Goal: Information Seeking & Learning: Find specific fact

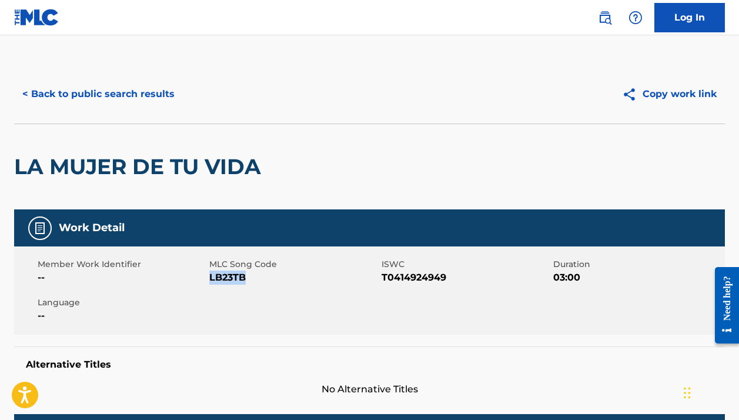
click at [154, 93] on button "< Back to public search results" at bounding box center [98, 93] width 169 height 29
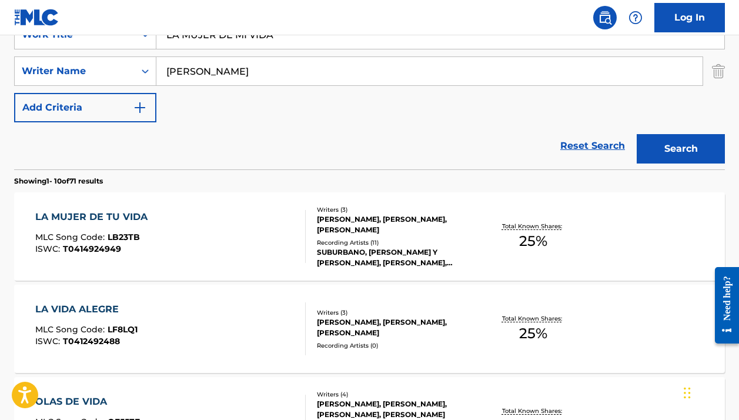
scroll to position [180, 0]
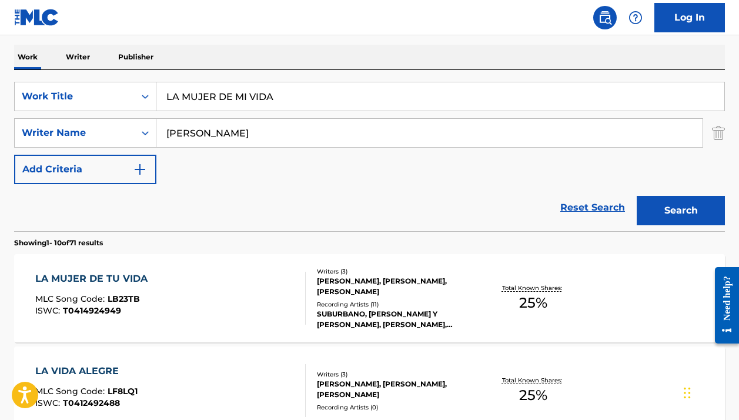
click at [235, 87] on input "LA MUJER DE MI VIDA" at bounding box center [440, 96] width 568 height 28
click at [235, 86] on input "LA MUJER DE MI VIDA" at bounding box center [440, 96] width 568 height 28
paste input "Y AHORA VEN"
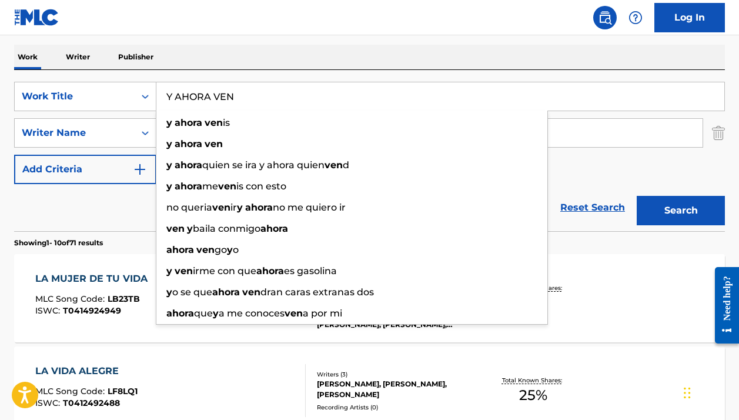
type input "Y AHORA VEN"
click at [373, 57] on div "Work Writer Publisher" at bounding box center [369, 57] width 711 height 25
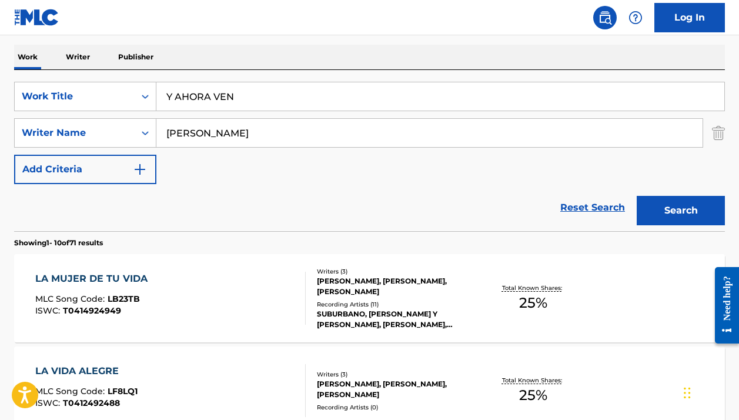
click at [335, 138] on input "[PERSON_NAME]" at bounding box center [429, 133] width 546 height 28
paste input "[PERSON_NAME], [PERSON_NAME]"
drag, startPoint x: 269, startPoint y: 133, endPoint x: 118, endPoint y: 128, distance: 151.2
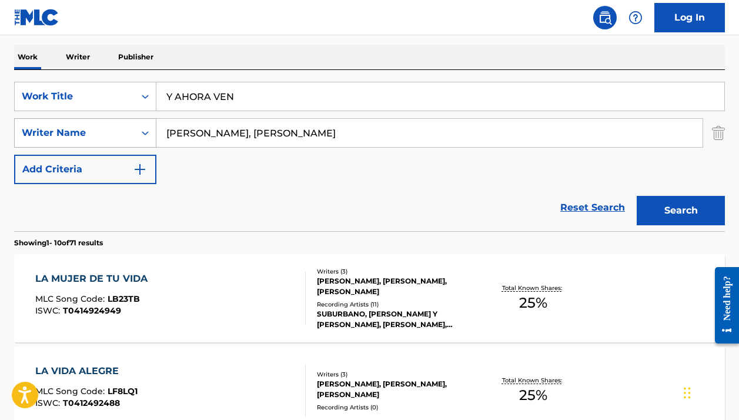
click at [119, 129] on div "SearchWithCriteria77c80060-dac2-455e-8dbf-1846a23cd2e0 Writer Name [PERSON_NAME…" at bounding box center [369, 132] width 711 height 29
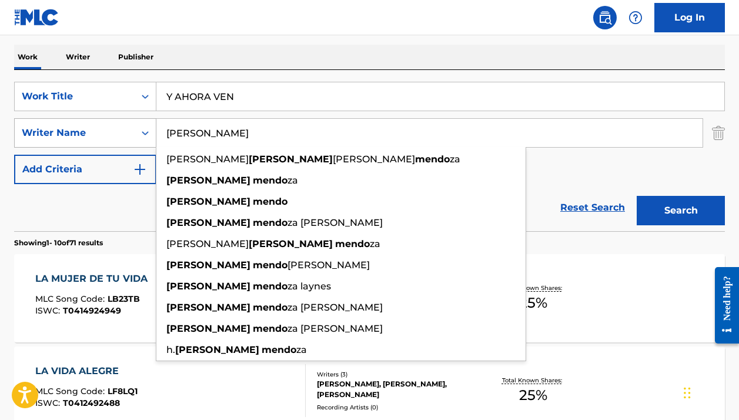
type input "[PERSON_NAME]"
click at [681, 211] on button "Search" at bounding box center [681, 210] width 88 height 29
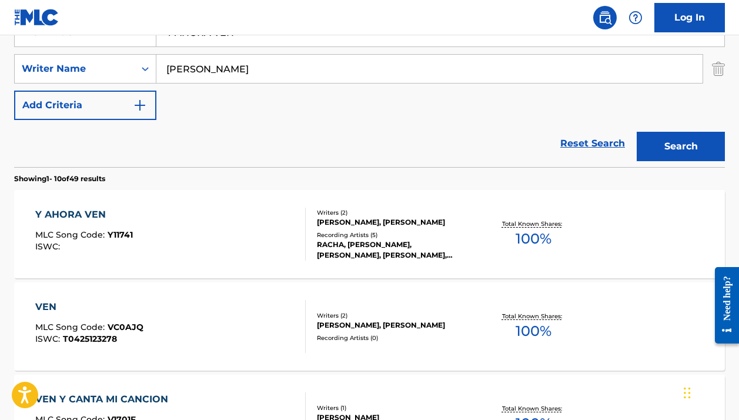
scroll to position [251, 0]
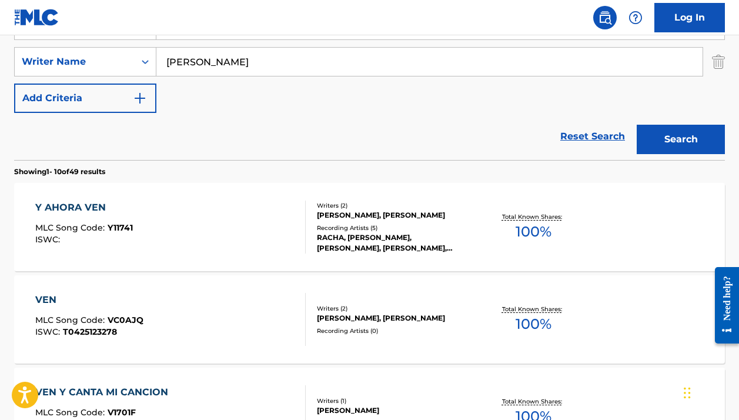
click at [330, 232] on div "Writers ( 2 ) [PERSON_NAME], [PERSON_NAME] Recording Artists ( 5 ) [PERSON_NAME…" at bounding box center [390, 227] width 169 height 52
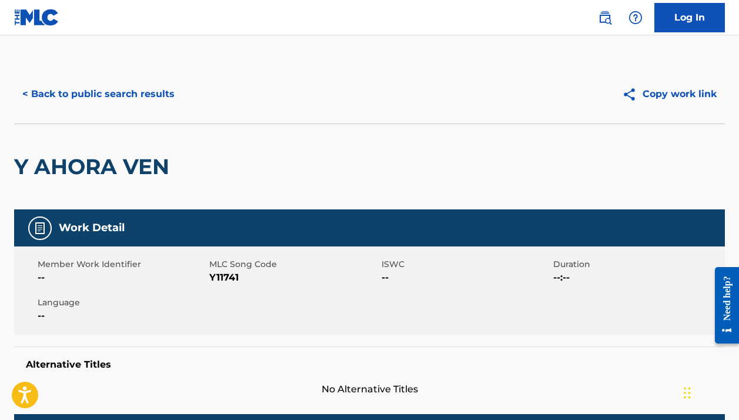
click at [225, 279] on span "Y11741" at bounding box center [293, 278] width 169 height 14
copy span "Y11741"
click at [106, 102] on button "< Back to public search results" at bounding box center [98, 93] width 169 height 29
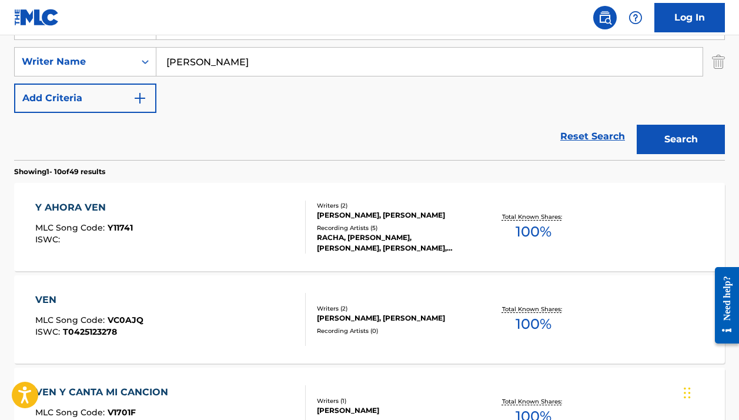
scroll to position [190, 0]
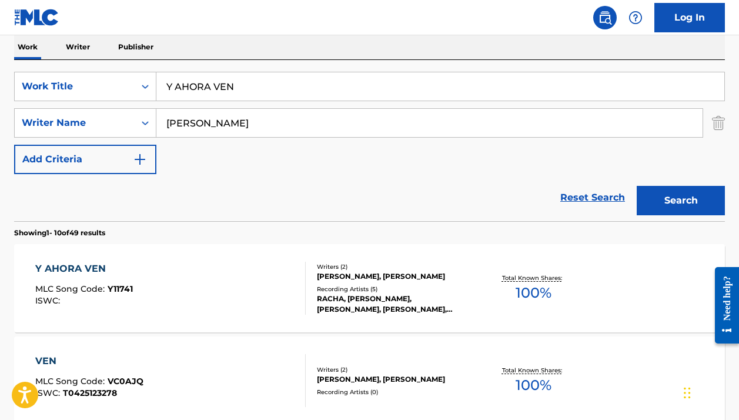
click at [211, 96] on input "Y AHORA VEN" at bounding box center [440, 86] width 568 height 28
paste input "LA LEY DE LA FRONTERA"
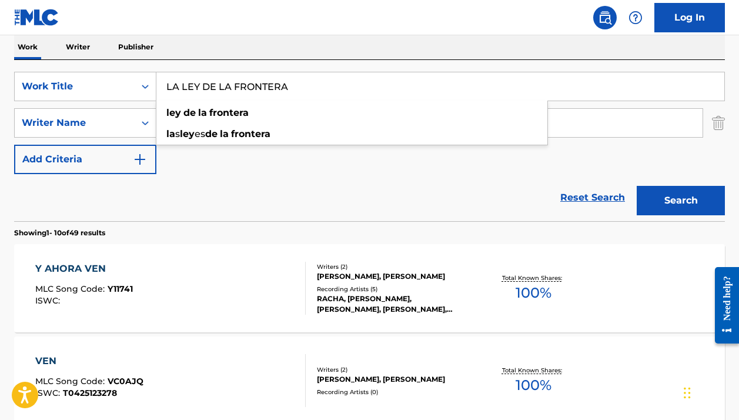
type input "LA LEY DE LA FRONTERA"
click at [665, 157] on div "SearchWithCriteriab629cc4a-1da4-4284-9f5d-804e66b2a579 Work Title LA LEY DE LA …" at bounding box center [369, 123] width 711 height 102
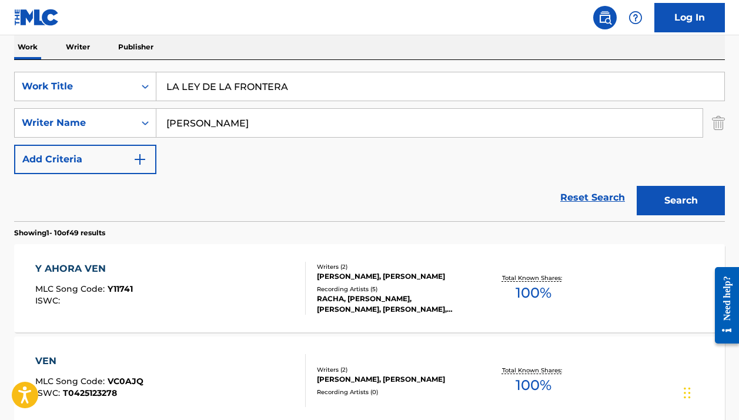
click at [671, 199] on button "Search" at bounding box center [681, 200] width 88 height 29
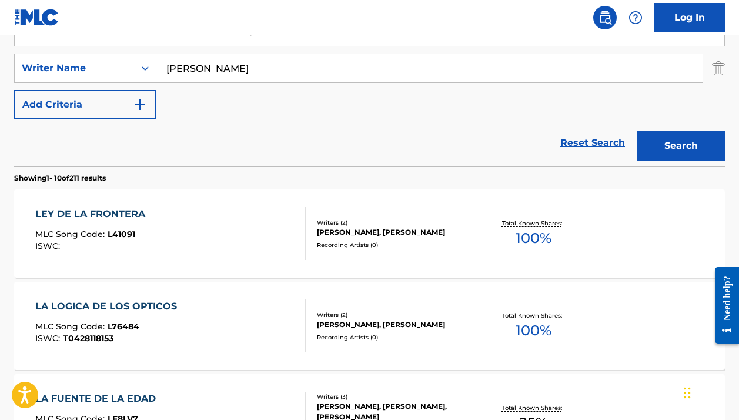
scroll to position [252, 0]
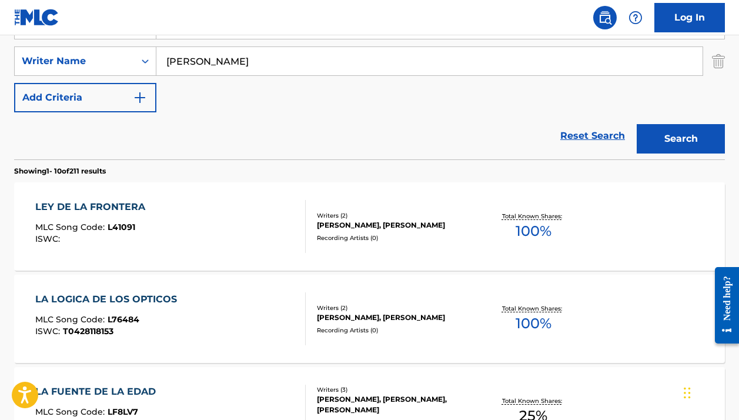
click at [348, 225] on div "[PERSON_NAME], [PERSON_NAME]" at bounding box center [396, 225] width 158 height 11
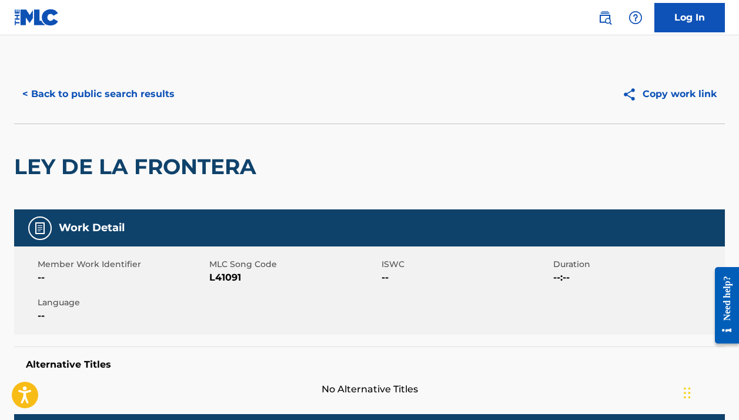
click at [222, 276] on span "L41091" at bounding box center [293, 278] width 169 height 14
copy span "L41091"
click at [123, 97] on button "< Back to public search results" at bounding box center [98, 93] width 169 height 29
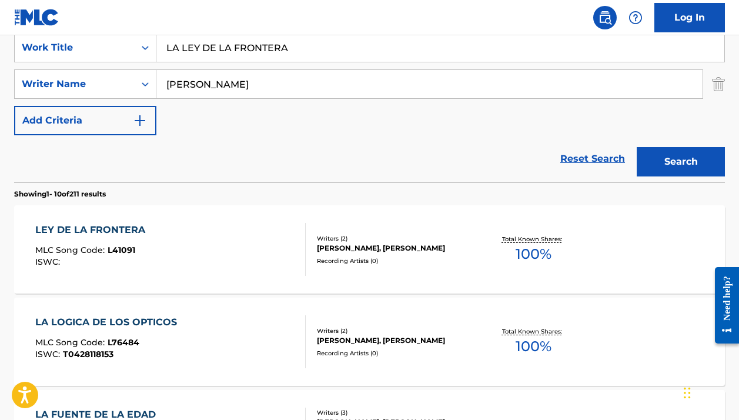
scroll to position [204, 0]
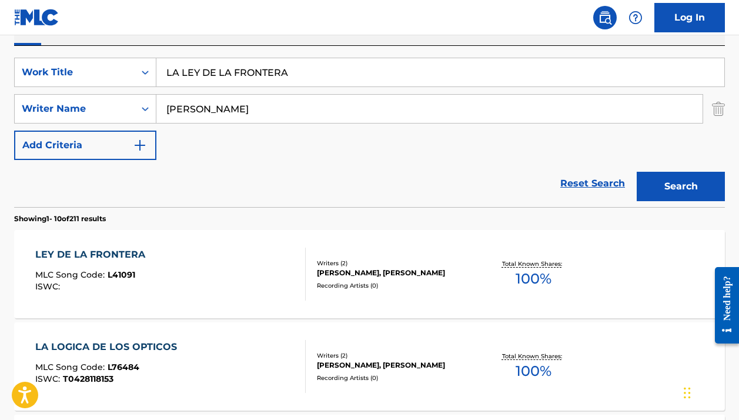
click at [217, 66] on input "LA LEY DE LA FRONTERA" at bounding box center [440, 72] width 568 height 28
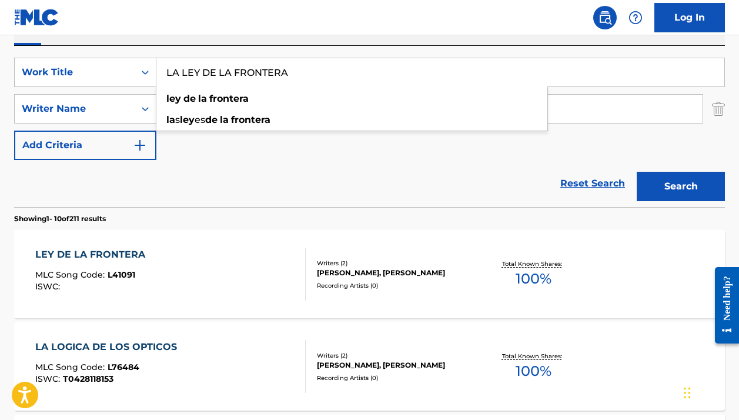
paste input "ESPERANZ"
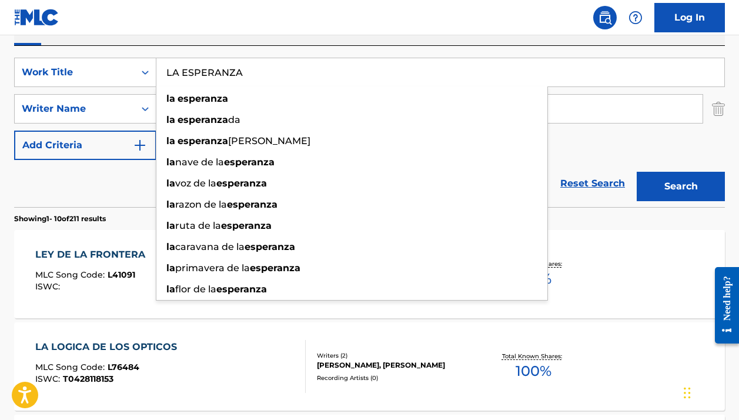
type input "LA ESPERANZA"
click at [706, 192] on button "Search" at bounding box center [681, 186] width 88 height 29
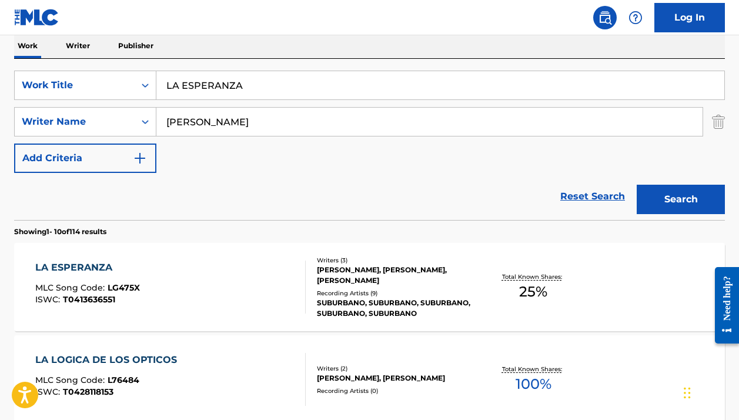
scroll to position [206, 0]
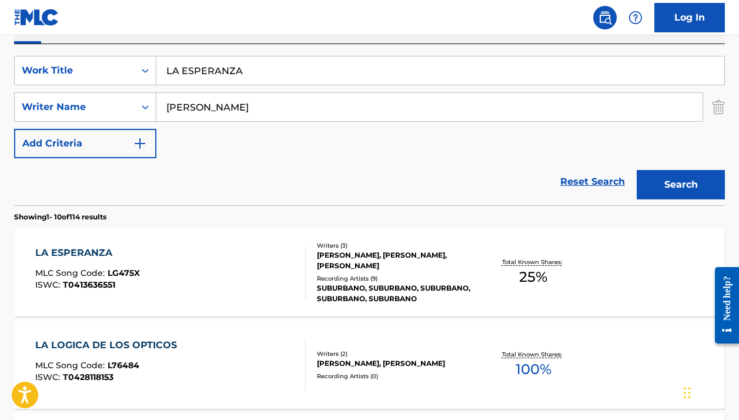
click at [452, 269] on div "[PERSON_NAME], [PERSON_NAME], [PERSON_NAME]" at bounding box center [396, 260] width 158 height 21
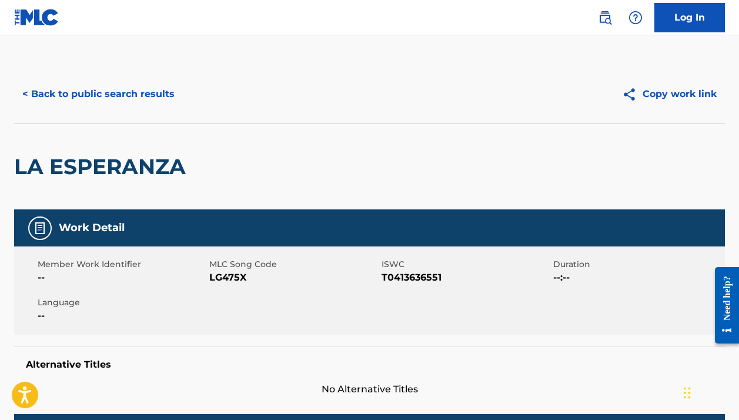
click at [221, 276] on span "LG475X" at bounding box center [293, 278] width 169 height 14
copy span "LG475X"
click at [140, 95] on button "< Back to public search results" at bounding box center [98, 93] width 169 height 29
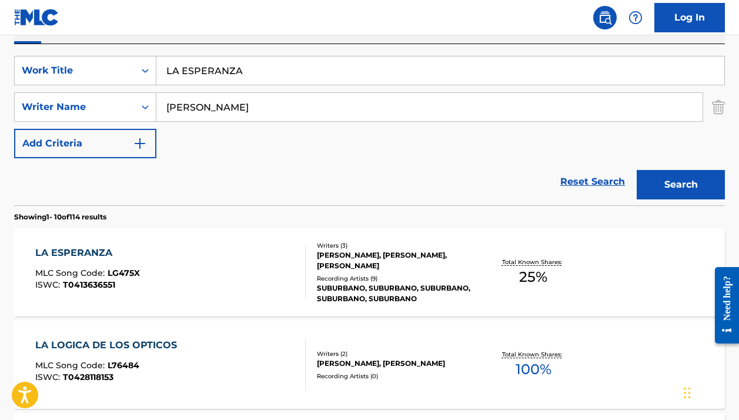
click at [198, 79] on input "LA ESPERANZA" at bounding box center [440, 70] width 568 height 28
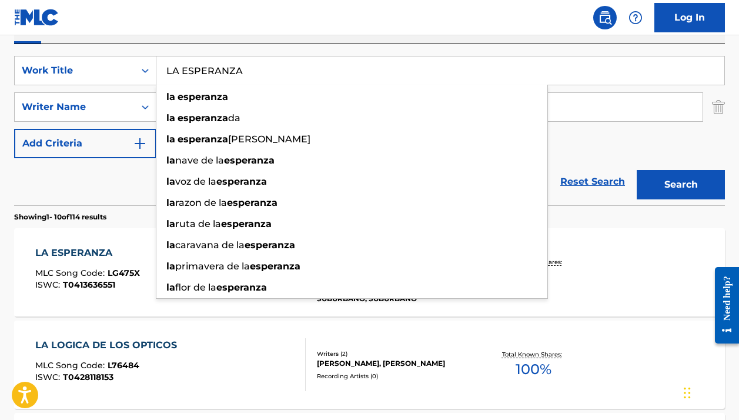
click at [198, 79] on input "LA ESPERANZA" at bounding box center [440, 70] width 568 height 28
paste input "EL PARO"
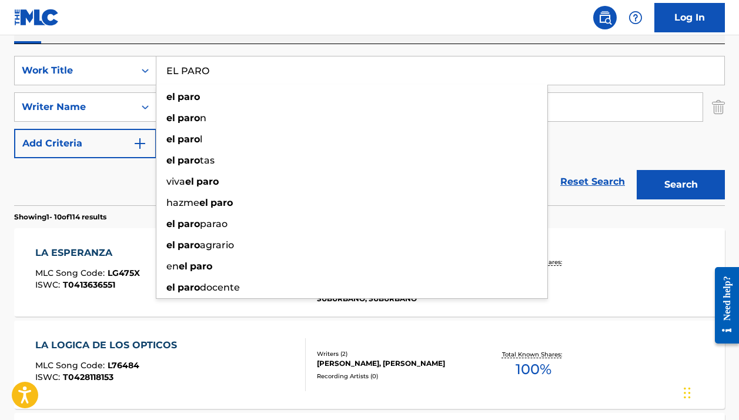
type input "EL PARO"
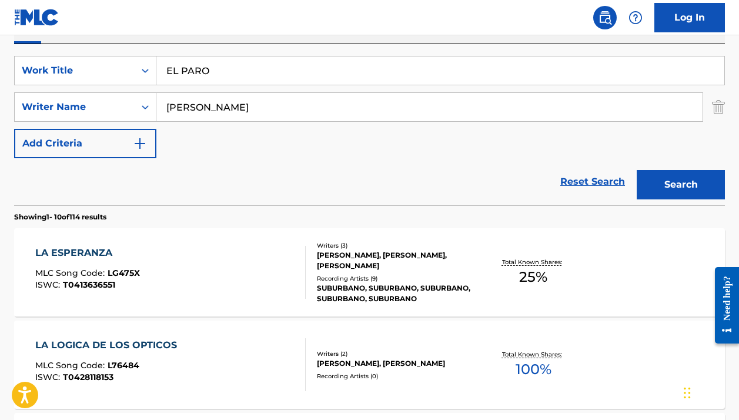
click at [680, 179] on button "Search" at bounding box center [681, 184] width 88 height 29
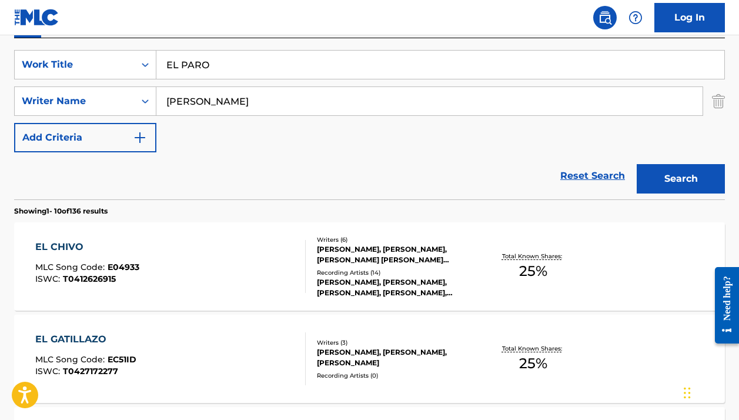
scroll to position [219, 0]
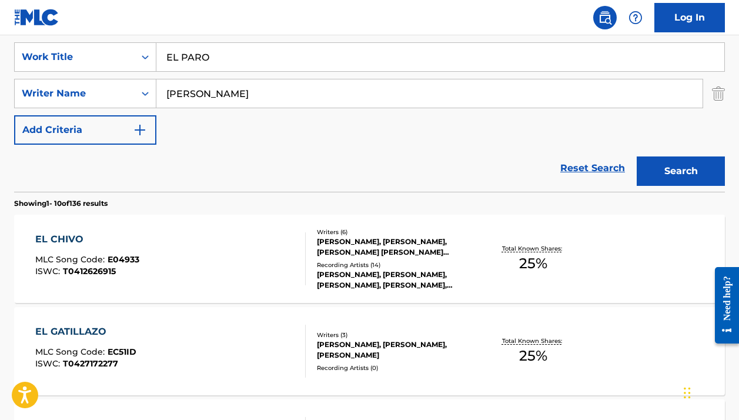
click at [349, 262] on div "Recording Artists ( 14 )" at bounding box center [396, 265] width 158 height 9
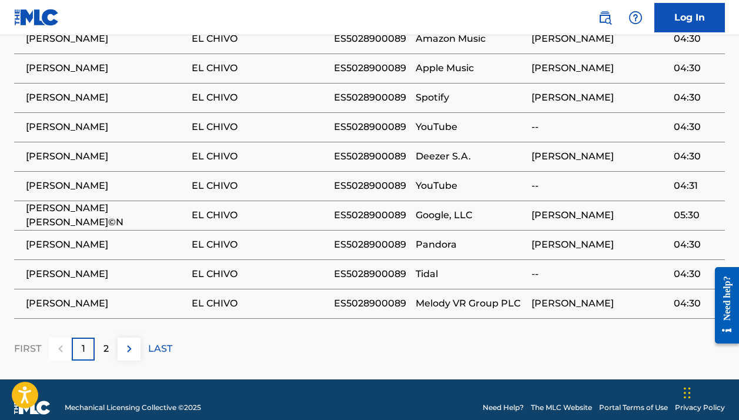
click at [156, 342] on p "LAST" at bounding box center [160, 349] width 24 height 14
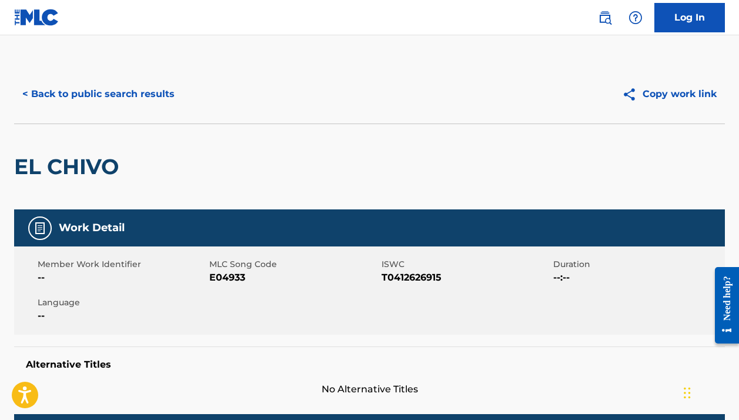
click at [128, 77] on div "< Back to public search results Copy work link" at bounding box center [369, 94] width 711 height 59
click at [123, 85] on button "< Back to public search results" at bounding box center [98, 93] width 169 height 29
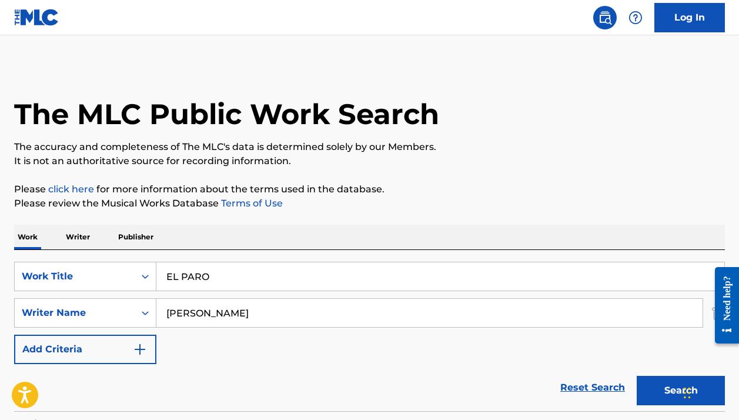
click at [221, 282] on input "EL PARO" at bounding box center [440, 276] width 568 height 28
click at [221, 281] on input "EL PARO" at bounding box center [440, 276] width 568 height 28
paste input "LOCOS POR LA LOCURA"
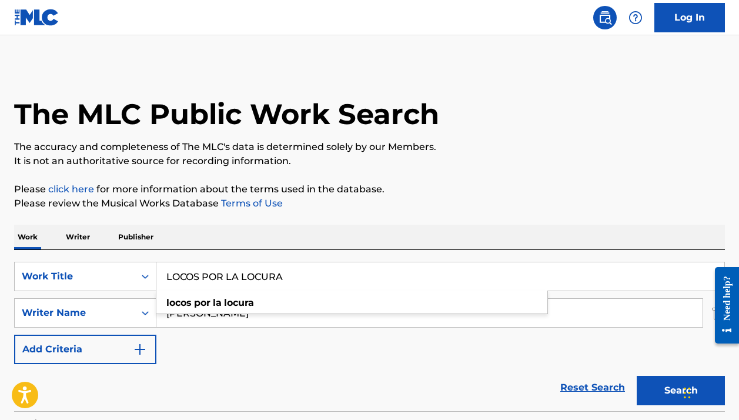
type input "LOCOS POR LA LOCURA"
click at [478, 185] on p "Please click here for more information about the terms used in the database." at bounding box center [369, 189] width 711 height 14
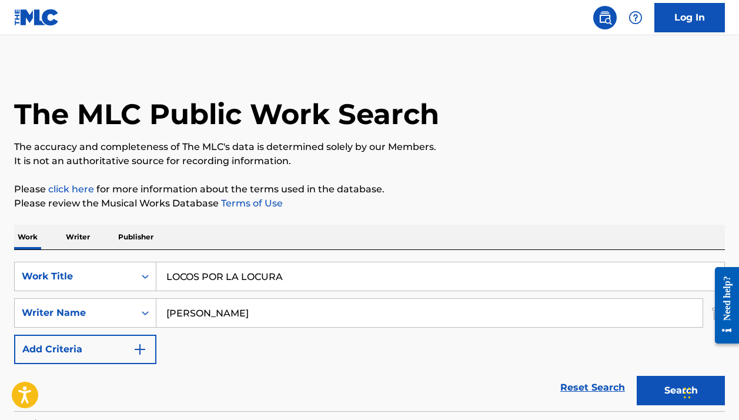
click at [645, 390] on button "Search" at bounding box center [681, 390] width 88 height 29
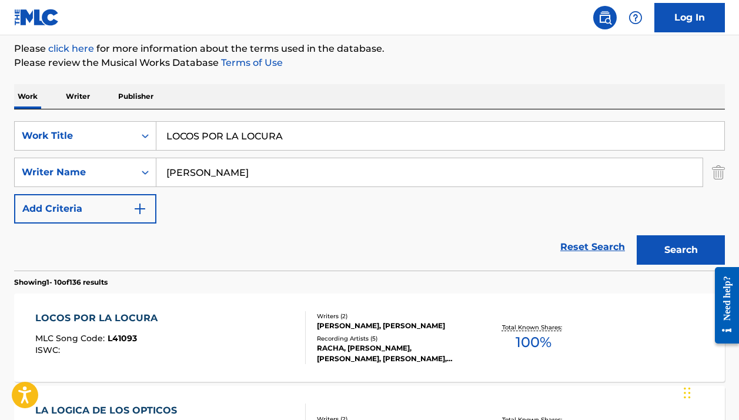
scroll to position [206, 0]
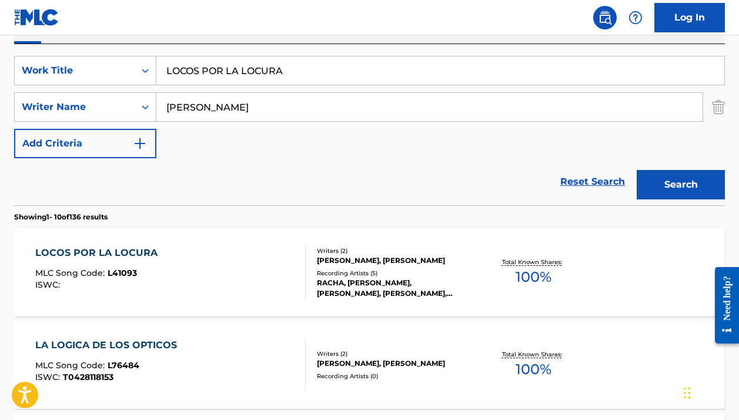
click at [276, 263] on div "LOCOS POR LA LOCURA MLC Song Code : L41093 ISWC :" at bounding box center [170, 272] width 270 height 53
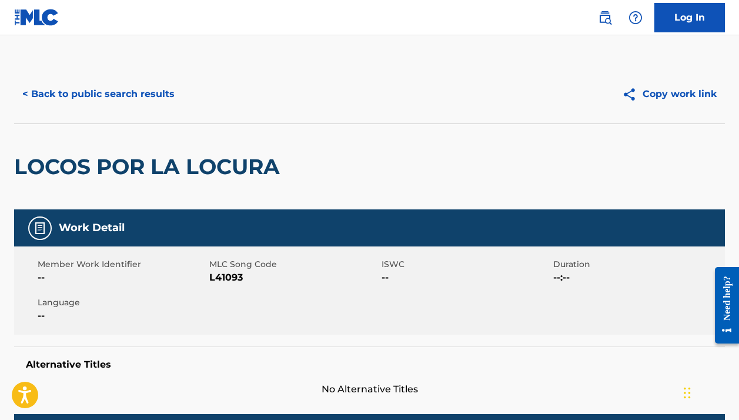
click at [225, 161] on h2 "LOCOS POR LA LOCURA" at bounding box center [150, 166] width 272 height 26
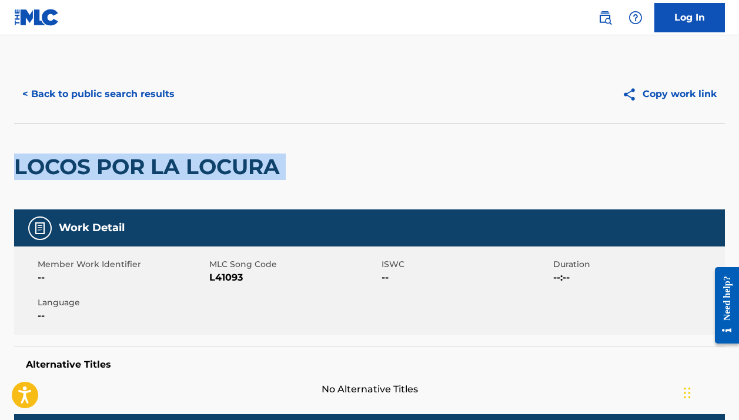
click at [225, 161] on h2 "LOCOS POR LA LOCURA" at bounding box center [150, 166] width 272 height 26
copy div "LOCOS POR LA LOCURA"
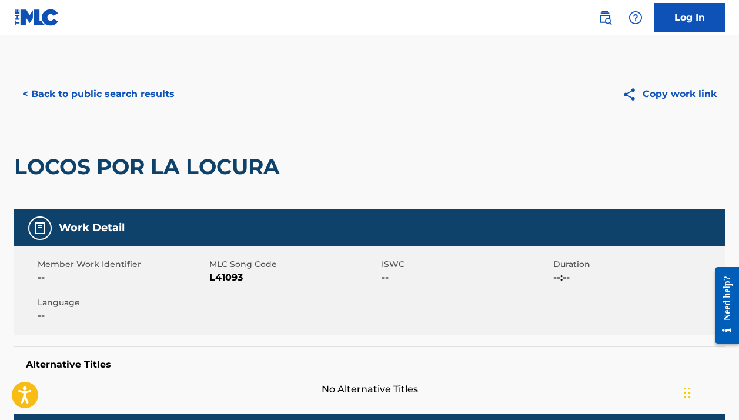
click at [143, 76] on div "< Back to public search results Copy work link" at bounding box center [369, 94] width 711 height 59
click at [133, 98] on button "< Back to public search results" at bounding box center [98, 93] width 169 height 29
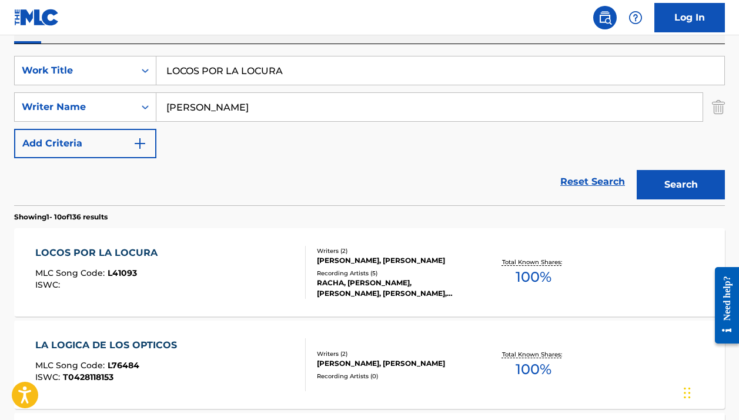
click at [294, 68] on input "LOCOS POR LA LOCURA" at bounding box center [440, 70] width 568 height 28
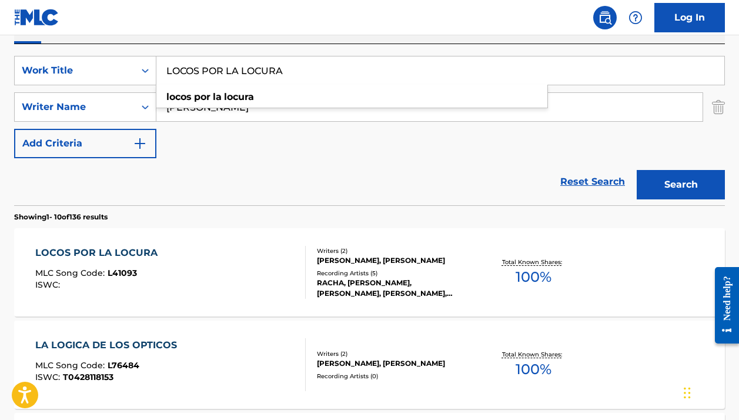
paste input "NACIO UN DIA EN QUE [DEMOGRAPHIC_DATA] ESTABA DISTRAIDO (REMASTERIZADO)"
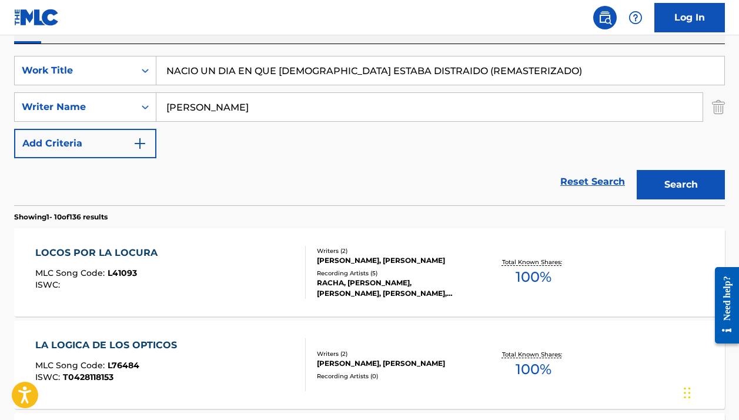
drag, startPoint x: 512, startPoint y: 68, endPoint x: 403, endPoint y: 70, distance: 108.8
click at [403, 70] on input "NACIO UN DIA EN QUE [DEMOGRAPHIC_DATA] ESTABA DISTRAIDO (REMASTERIZADO)" at bounding box center [440, 70] width 568 height 28
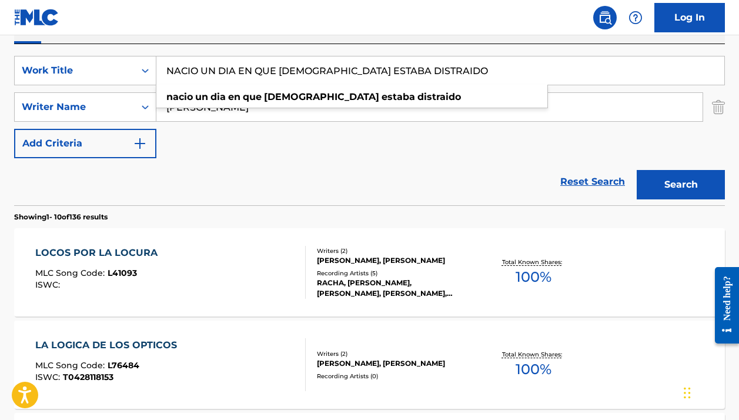
type input "NACIO UN DIA EN QUE [DEMOGRAPHIC_DATA] ESTABA DISTRAIDO"
click at [452, 174] on div "Reset Search Search" at bounding box center [369, 181] width 711 height 47
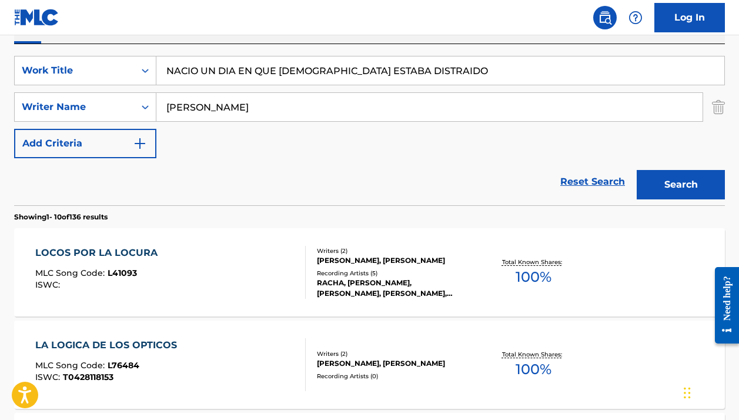
click at [677, 179] on button "Search" at bounding box center [681, 184] width 88 height 29
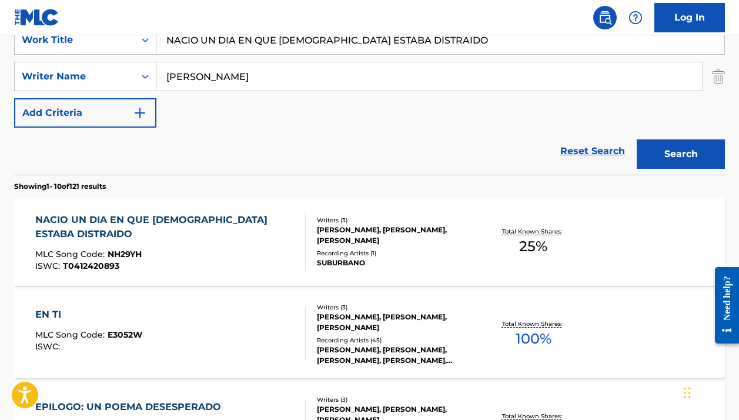
scroll to position [253, 0]
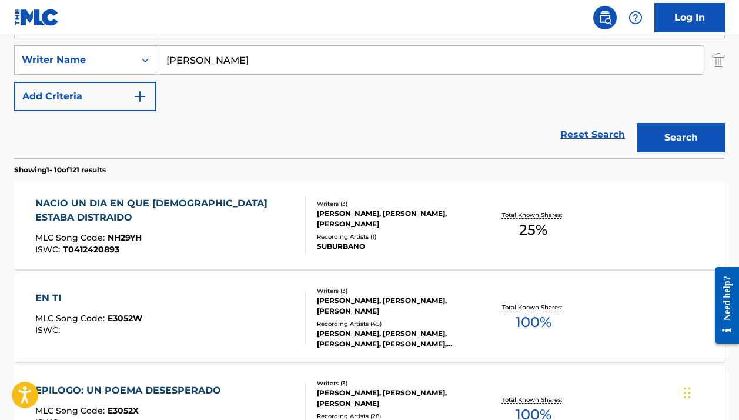
click at [367, 221] on div "[PERSON_NAME], [PERSON_NAME], [PERSON_NAME]" at bounding box center [396, 218] width 158 height 21
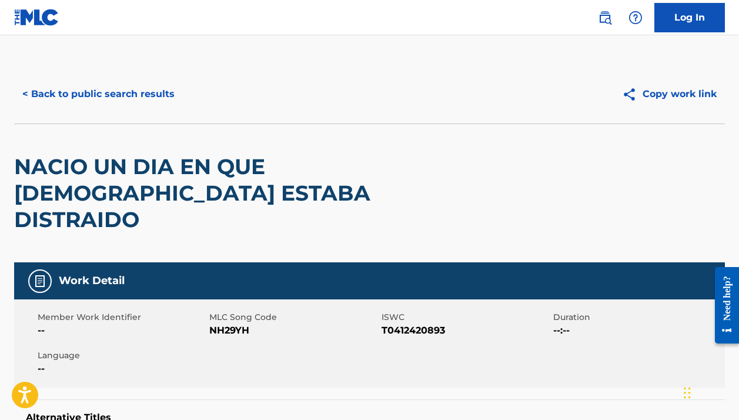
click at [231, 323] on span "NH29YH" at bounding box center [293, 330] width 169 height 14
copy span "NH29YH"
